Goal: Task Accomplishment & Management: Complete application form

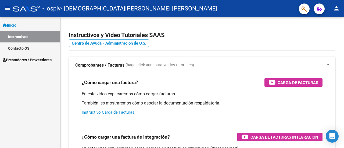
click at [26, 60] on span "Prestadores / Proveedores" at bounding box center [27, 60] width 49 height 6
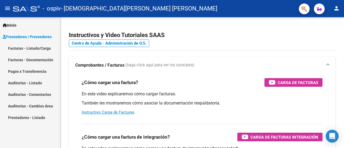
click at [31, 53] on link "Facturas - Listado/Carga" at bounding box center [30, 48] width 60 height 12
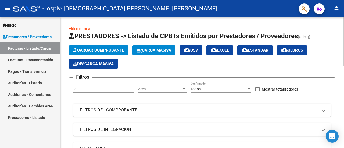
click at [93, 48] on span "Cargar Comprobante" at bounding box center [98, 50] width 51 height 5
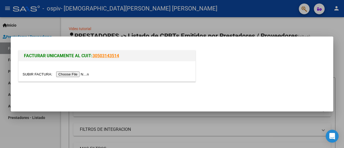
click at [83, 74] on input "file" at bounding box center [57, 74] width 68 height 6
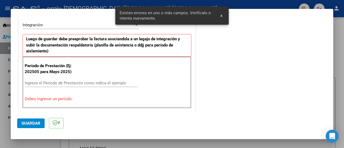
scroll to position [134, 0]
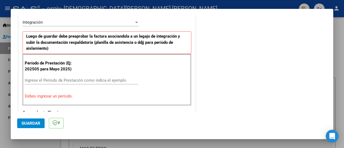
click at [81, 78] on input "Ingrese el Período de Prestación como indica el ejemplo" at bounding box center [81, 80] width 113 height 5
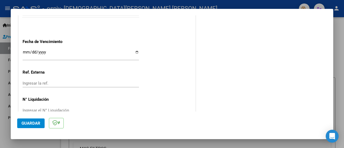
scroll to position [375, 0]
type input "202509"
click at [27, 51] on input "Ingresar la fecha" at bounding box center [81, 54] width 116 height 9
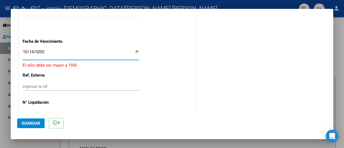
type input "[DATE]"
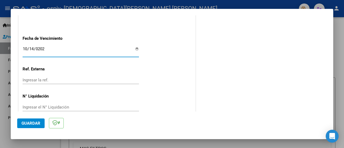
scroll to position [387, 0]
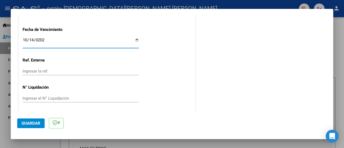
click at [35, 120] on button "Guardar" at bounding box center [30, 123] width 27 height 10
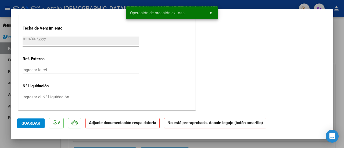
scroll to position [0, 0]
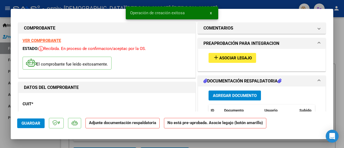
click at [221, 61] on button "add Asociar Legajo" at bounding box center [232, 58] width 48 height 10
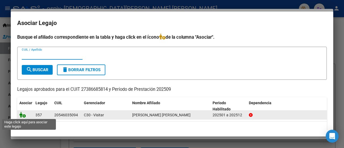
click at [24, 116] on icon at bounding box center [22, 115] width 6 height 6
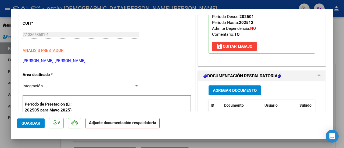
scroll to position [107, 0]
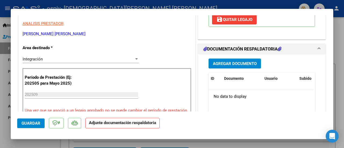
click at [220, 66] on span "Agregar Documento" at bounding box center [235, 63] width 44 height 5
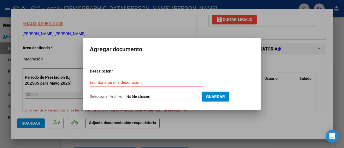
click at [165, 55] on mat-dialog-container "Agregar documento Descripcion * Escriba aquí una descripcion Seleccionar Archiv…" at bounding box center [171, 74] width 177 height 72
click at [162, 84] on input "Escriba aquí una descripcion" at bounding box center [146, 82] width 113 height 5
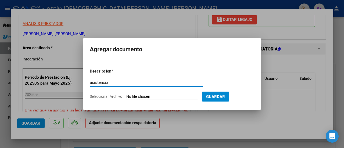
type input "asistencia"
click at [183, 96] on input "Seleccionar Archivo" at bounding box center [161, 96] width 71 height 5
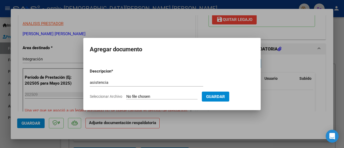
type input "C:\fakepath\Obra Social del Personal de la Industria del [PERSON_NAME] (11).pdf"
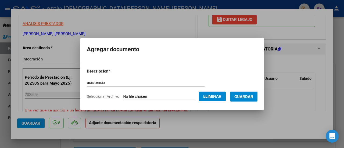
click at [252, 99] on button "Guardar" at bounding box center [243, 97] width 27 height 10
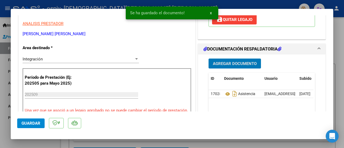
click at [228, 66] on span "Agregar Documento" at bounding box center [235, 63] width 44 height 5
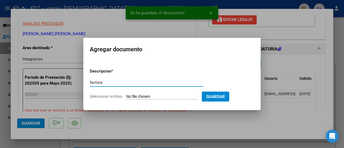
type input "factura"
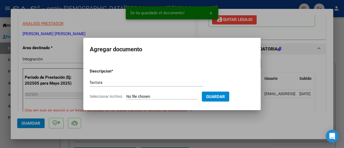
click at [148, 95] on input "Seleccionar Archivo" at bounding box center [161, 96] width 71 height 5
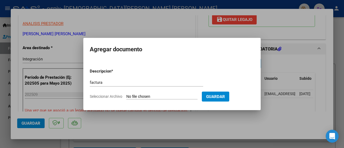
type input "C:\fakepath\septiembre.pdf"
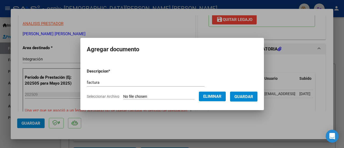
click at [246, 98] on span "Guardar" at bounding box center [243, 96] width 19 height 5
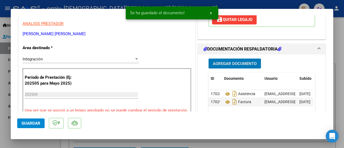
click at [225, 66] on span "Agregar Documento" at bounding box center [235, 63] width 44 height 5
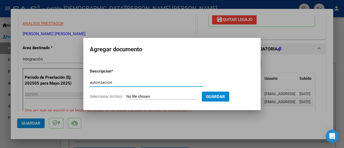
type input "autorizacion"
click at [172, 96] on input "Seleccionar Archivo" at bounding box center [161, 96] width 71 height 5
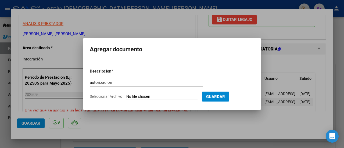
type input "C:\fakepath\Autorizacion 2025.pdf"
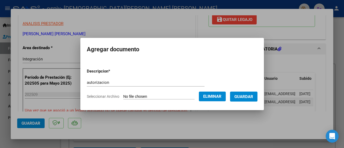
click at [250, 98] on span "Guardar" at bounding box center [243, 96] width 19 height 5
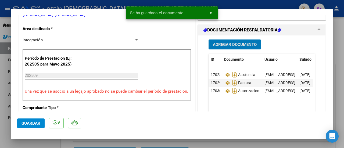
scroll to position [134, 0]
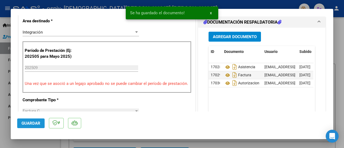
click at [38, 125] on button "Guardar" at bounding box center [30, 123] width 27 height 10
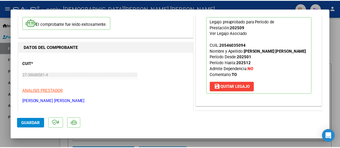
scroll to position [0, 0]
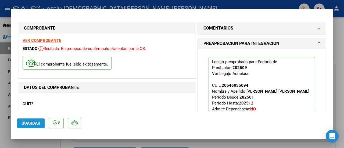
click at [28, 122] on span "Guardar" at bounding box center [30, 123] width 19 height 5
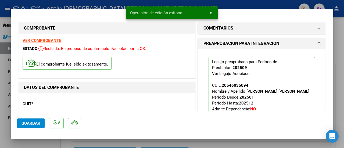
click at [338, 27] on div at bounding box center [172, 74] width 344 height 148
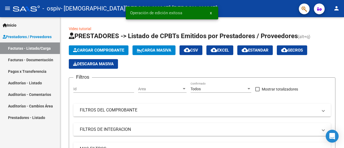
click at [336, 7] on mat-icon "person" at bounding box center [336, 8] width 6 height 6
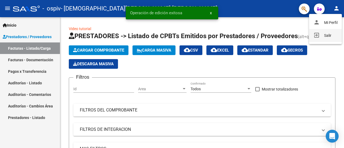
click at [323, 36] on button "exit_to_app Salir" at bounding box center [325, 35] width 33 height 13
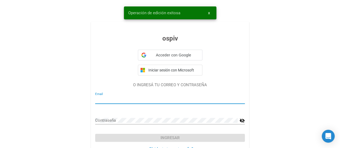
type input "[EMAIL_ADDRESS][PERSON_NAME][DOMAIN_NAME]"
